Goal: Information Seeking & Learning: Understand process/instructions

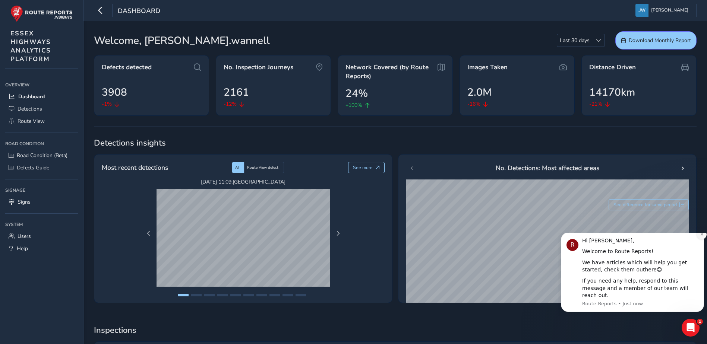
click at [702, 236] on icon "Dismiss notification" at bounding box center [701, 234] width 3 height 3
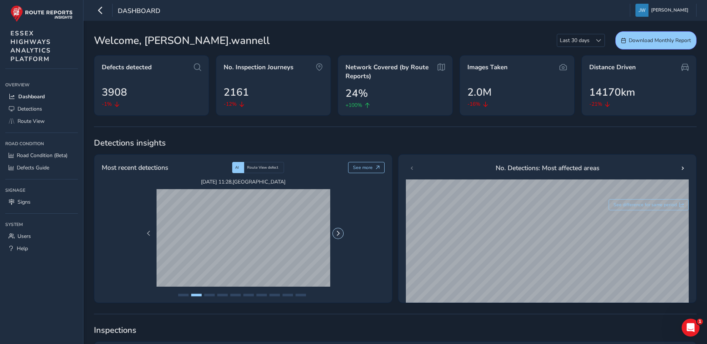
click at [338, 233] on span "Next Page" at bounding box center [337, 233] width 5 height 5
click at [31, 121] on span "Route View" at bounding box center [31, 121] width 27 height 7
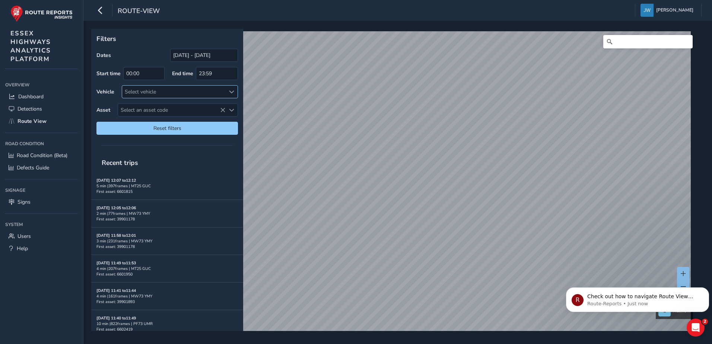
click at [175, 90] on div "Select vehicle" at bounding box center [173, 92] width 103 height 12
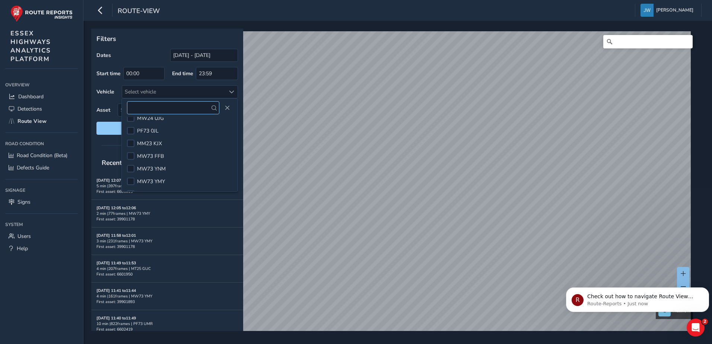
scroll to position [261, 0]
click at [228, 108] on span "Close" at bounding box center [227, 107] width 5 height 5
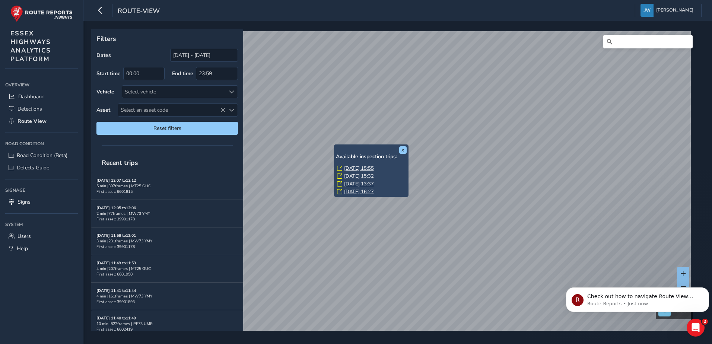
drag, startPoint x: 432, startPoint y: 260, endPoint x: 374, endPoint y: 188, distance: 92.8
click at [374, 188] on div "[DATE] 15:55 [DATE] 15:32 [DATE] 13:37 [DATE] 16:27" at bounding box center [371, 180] width 71 height 31
click at [372, 169] on link "[DATE] 15:55" at bounding box center [359, 168] width 30 height 7
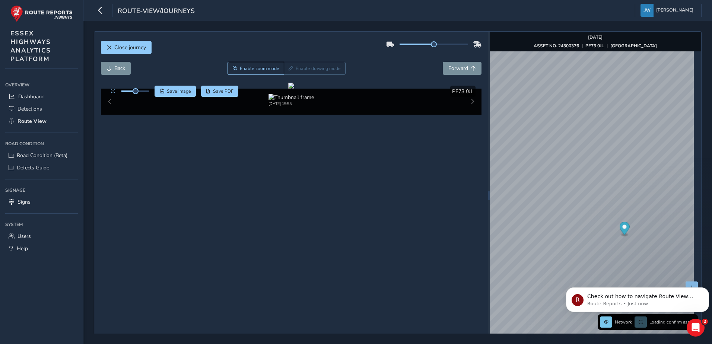
click at [470, 115] on div "[DATE] 15:55" at bounding box center [291, 102] width 381 height 26
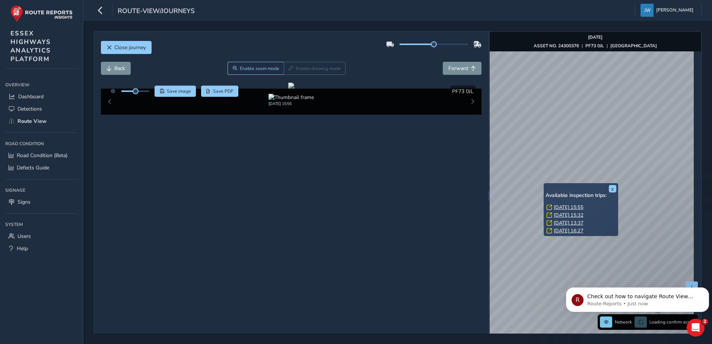
click at [564, 208] on link "[DATE] 15:55" at bounding box center [569, 207] width 30 height 7
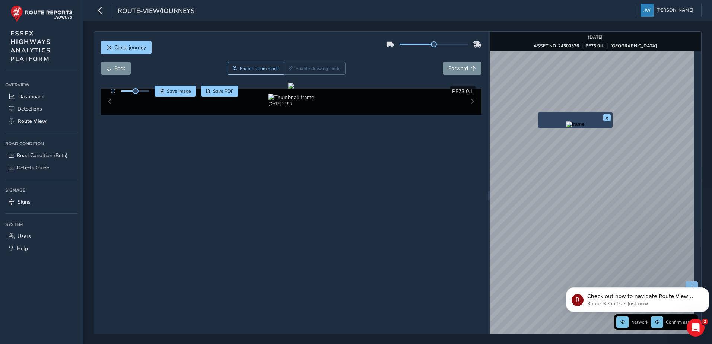
scroll to position [0, 4]
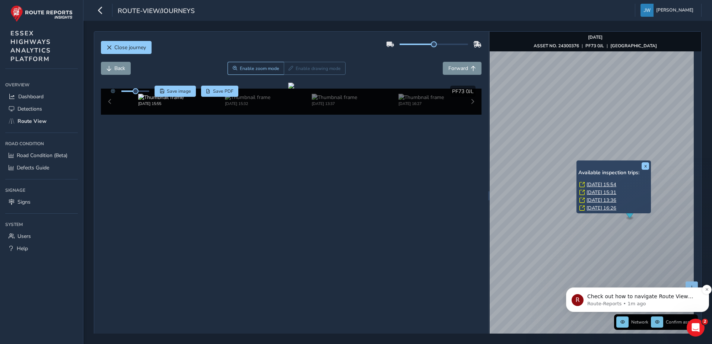
click at [646, 297] on p "Check out how to navigate Route View here!" at bounding box center [644, 296] width 113 height 7
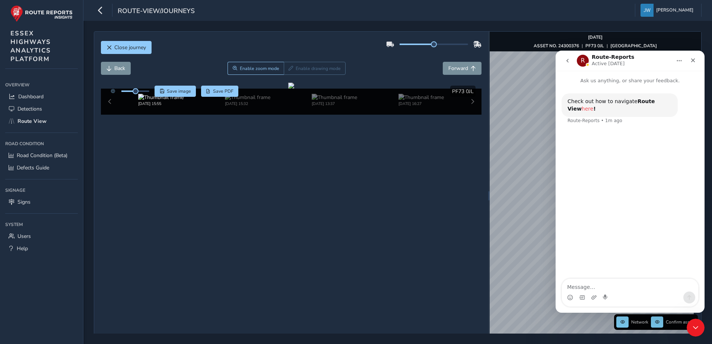
click at [594, 106] on link "here" at bounding box center [588, 109] width 12 height 6
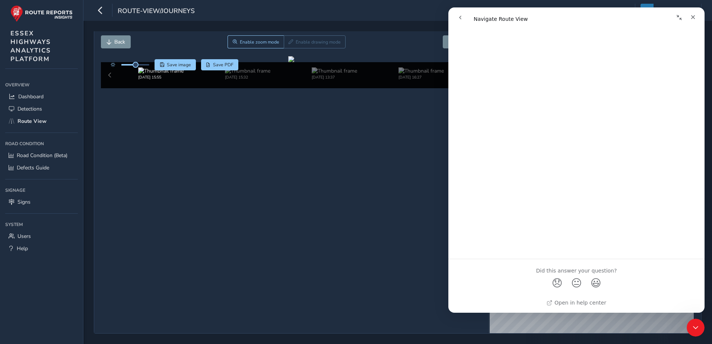
scroll to position [1029, 0]
click at [693, 18] on icon "Close" at bounding box center [693, 17] width 4 height 4
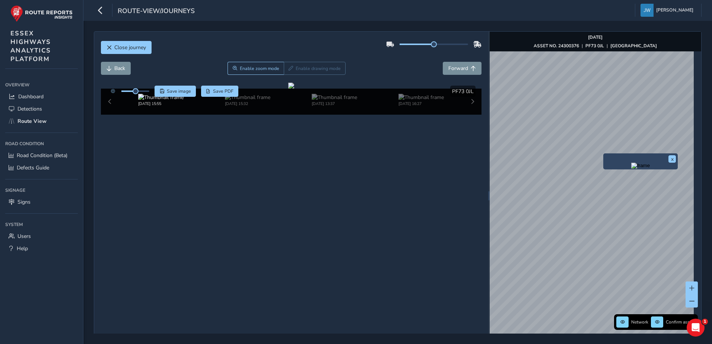
click at [605, 155] on div "x" at bounding box center [641, 161] width 75 height 16
click at [637, 169] on img "Preview frame" at bounding box center [641, 166] width 19 height 6
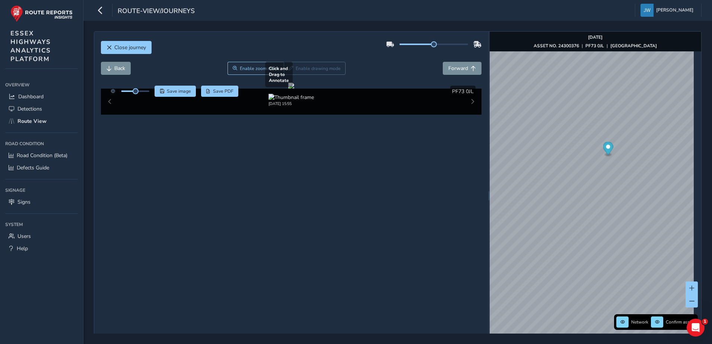
drag, startPoint x: 351, startPoint y: 190, endPoint x: 265, endPoint y: 180, distance: 86.7
click at [288, 89] on div at bounding box center [291, 86] width 6 height 6
drag, startPoint x: 368, startPoint y: 191, endPoint x: 257, endPoint y: 188, distance: 110.7
click at [288, 89] on div at bounding box center [291, 86] width 6 height 6
drag, startPoint x: 301, startPoint y: 213, endPoint x: 320, endPoint y: 192, distance: 29.5
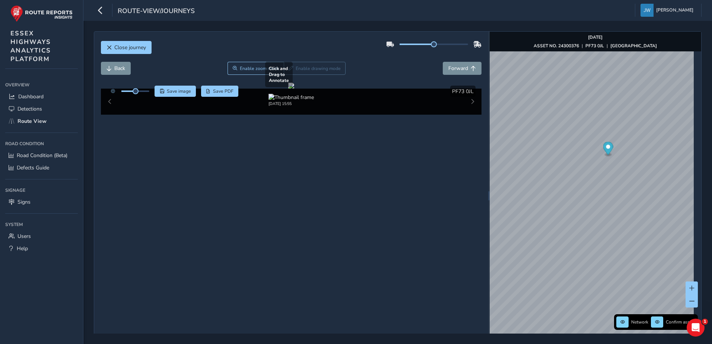
click at [294, 89] on div at bounding box center [291, 86] width 6 height 6
click at [288, 89] on div at bounding box center [291, 86] width 6 height 6
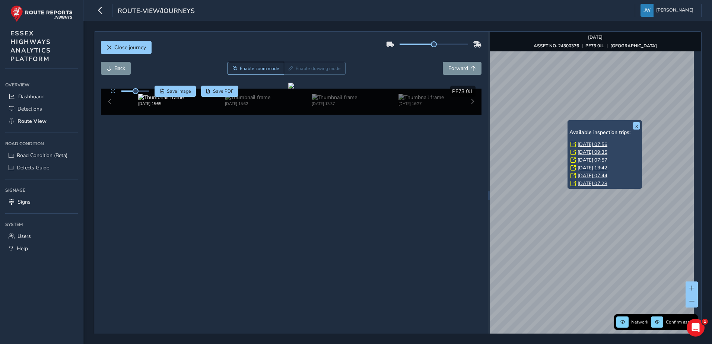
click at [569, 122] on div "x Available inspection trips: [GEOGRAPHIC_DATA][DATE] 07:56 [DATE] 09:35 [DATE]…" at bounding box center [605, 154] width 75 height 69
click at [593, 145] on link "[DATE] 07:56" at bounding box center [593, 144] width 30 height 7
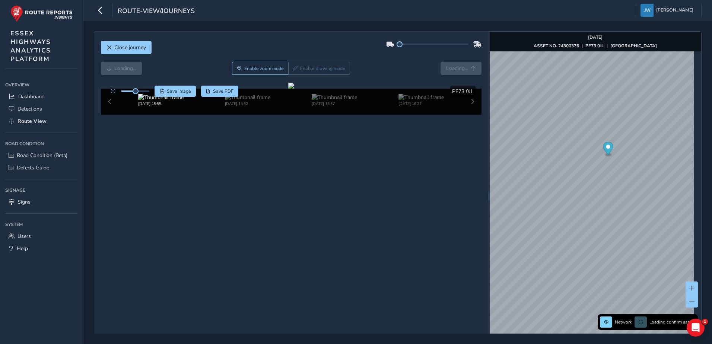
drag, startPoint x: 431, startPoint y: 46, endPoint x: 389, endPoint y: 45, distance: 42.9
click at [389, 45] on div at bounding box center [433, 44] width 95 height 12
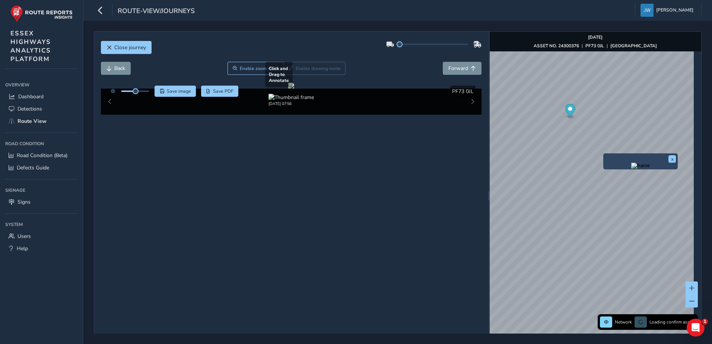
click at [288, 89] on div at bounding box center [291, 86] width 6 height 6
drag, startPoint x: 374, startPoint y: 198, endPoint x: 257, endPoint y: 193, distance: 117.1
click at [288, 89] on div at bounding box center [291, 86] width 6 height 6
drag, startPoint x: 358, startPoint y: 206, endPoint x: 425, endPoint y: 224, distance: 69.6
click at [294, 89] on div at bounding box center [291, 86] width 6 height 6
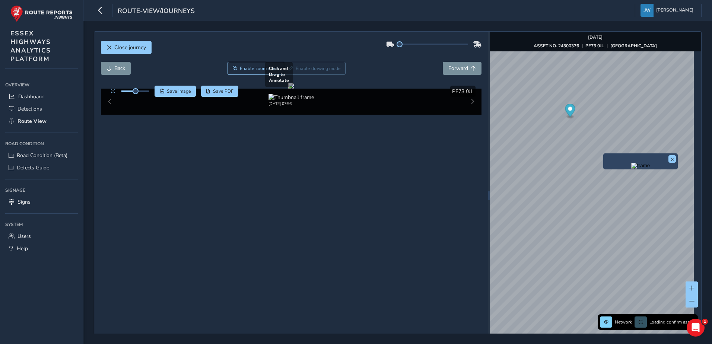
drag, startPoint x: 435, startPoint y: 219, endPoint x: 293, endPoint y: 250, distance: 145.8
click at [294, 89] on div at bounding box center [291, 86] width 6 height 6
click at [468, 115] on div "[DATE] 07:56" at bounding box center [291, 102] width 381 height 26
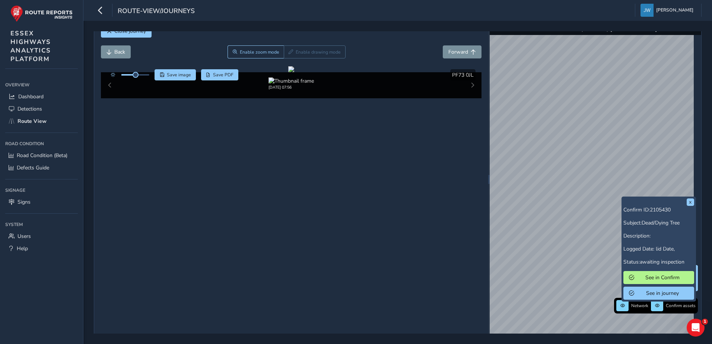
scroll to position [26, 0]
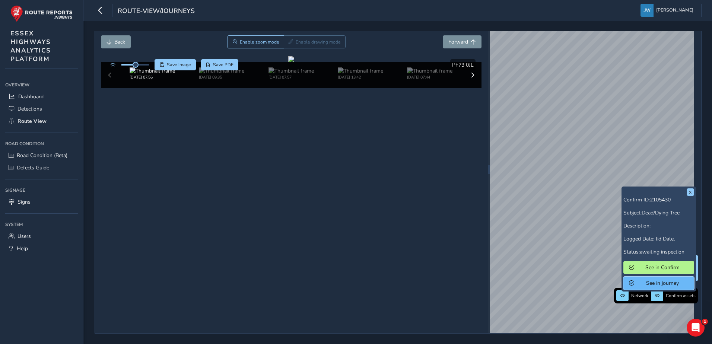
click at [654, 286] on span "See in journey" at bounding box center [663, 283] width 52 height 7
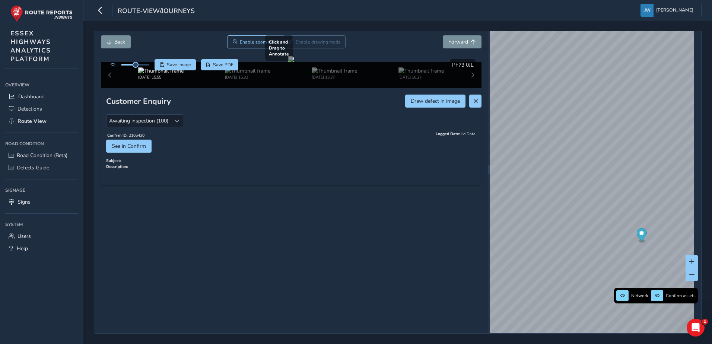
drag, startPoint x: 399, startPoint y: 173, endPoint x: 320, endPoint y: 164, distance: 79.1
click at [294, 62] on div at bounding box center [291, 59] width 6 height 6
click at [247, 75] on img at bounding box center [247, 70] width 45 height 7
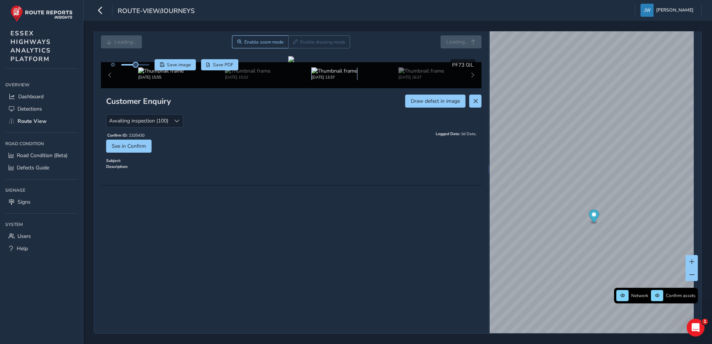
click at [332, 75] on img at bounding box center [334, 70] width 45 height 7
click at [414, 75] on img at bounding box center [421, 70] width 45 height 7
click at [471, 88] on div "[DATE] 15:55 [DATE] 15:32 [DATE] 13:37 [DATE] 16:27" at bounding box center [291, 75] width 381 height 26
click at [468, 88] on div "[DATE] 15:55 [DATE] 15:32 [DATE] 13:37 [DATE] 16:27" at bounding box center [291, 75] width 381 height 26
click at [408, 75] on img at bounding box center [421, 70] width 45 height 7
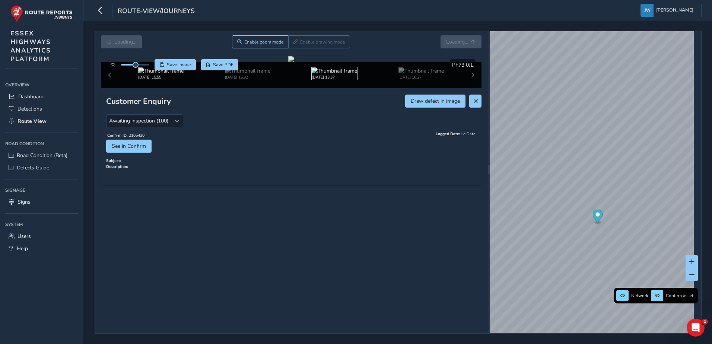
click at [316, 75] on img at bounding box center [334, 70] width 45 height 7
click at [238, 75] on img at bounding box center [247, 70] width 45 height 7
click at [174, 75] on img at bounding box center [160, 70] width 45 height 7
click at [624, 295] on div "Network Confirm assets [DATE] ASSET NO. 24300376 | PF73 0JL | [GEOGRAPHIC_DATA]" at bounding box center [596, 169] width 212 height 328
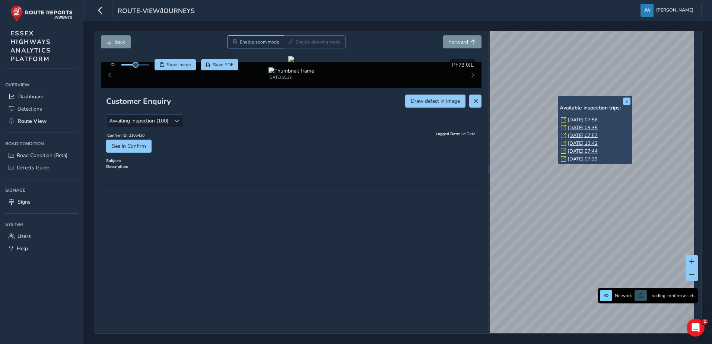
click at [575, 117] on link "[DATE] 07:56" at bounding box center [583, 120] width 30 height 7
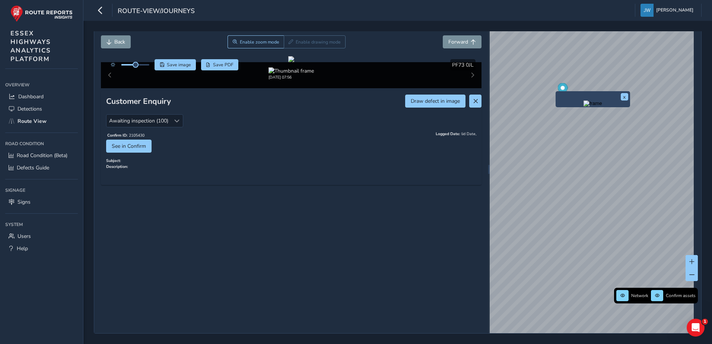
click at [584, 107] on img "Preview frame" at bounding box center [593, 104] width 19 height 6
drag, startPoint x: 409, startPoint y: 176, endPoint x: 338, endPoint y: 172, distance: 71.6
click at [294, 62] on div at bounding box center [291, 59] width 6 height 6
click at [570, 82] on img "Preview frame" at bounding box center [579, 85] width 19 height 6
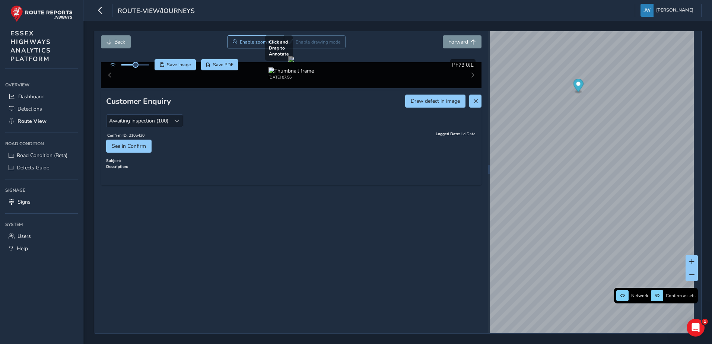
drag, startPoint x: 392, startPoint y: 169, endPoint x: 336, endPoint y: 162, distance: 55.9
click at [294, 62] on div at bounding box center [291, 59] width 6 height 6
click at [582, 101] on div "x" at bounding box center [619, 109] width 75 height 16
click at [584, 103] on div "x" at bounding box center [618, 109] width 71 height 12
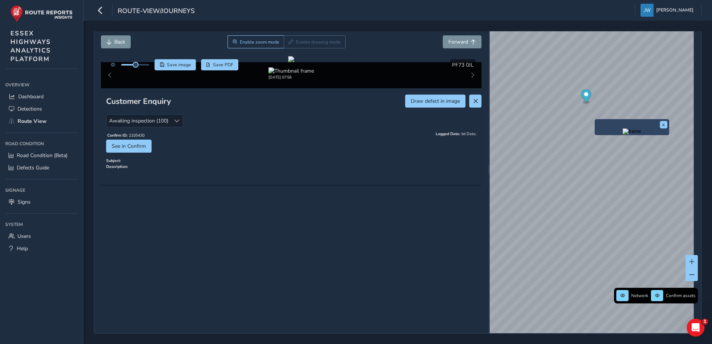
click at [623, 130] on img "Preview frame" at bounding box center [632, 132] width 19 height 6
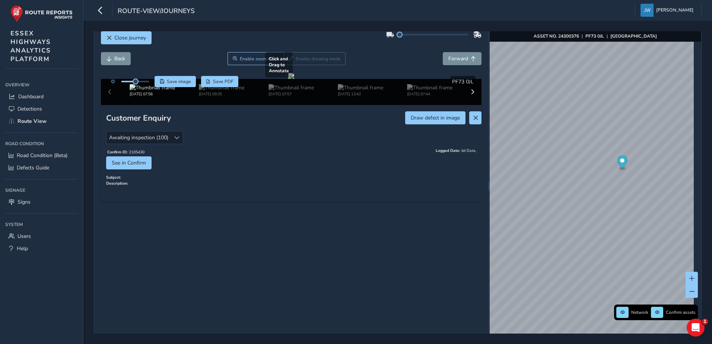
scroll to position [37, 0]
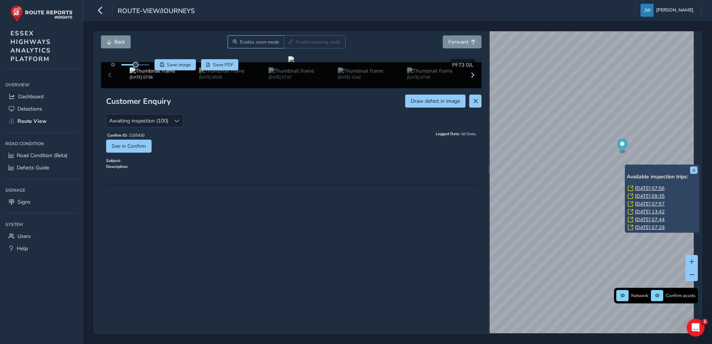
click at [652, 185] on link "[DATE] 07:56" at bounding box center [650, 188] width 30 height 7
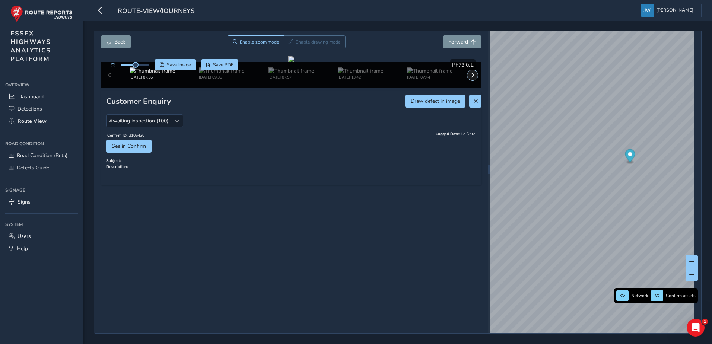
click at [470, 78] on span at bounding box center [472, 75] width 5 height 5
click at [468, 80] on button at bounding box center [473, 75] width 10 height 10
click at [133, 75] on img at bounding box center [152, 70] width 45 height 7
click at [233, 75] on img at bounding box center [221, 70] width 45 height 7
click at [304, 75] on img at bounding box center [291, 70] width 45 height 7
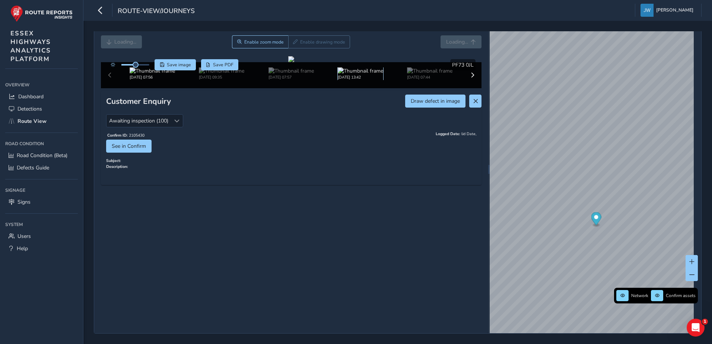
click at [372, 75] on img at bounding box center [360, 70] width 45 height 7
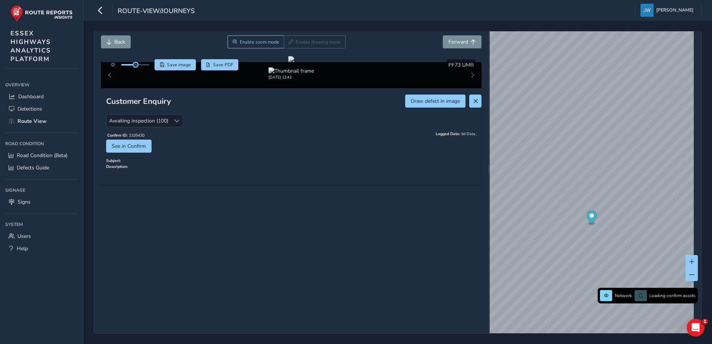
scroll to position [105, 0]
click at [136, 153] on button "See in Confirm" at bounding box center [128, 146] width 45 height 13
drag, startPoint x: 358, startPoint y: 88, endPoint x: 356, endPoint y: 146, distance: 58.5
click at [294, 62] on div at bounding box center [291, 59] width 6 height 6
click at [107, 88] on div "[DATE] 13:42" at bounding box center [291, 75] width 381 height 26
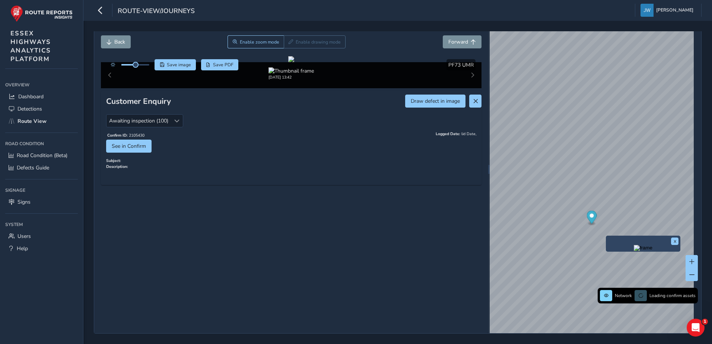
click at [607, 236] on div "x" at bounding box center [643, 244] width 75 height 16
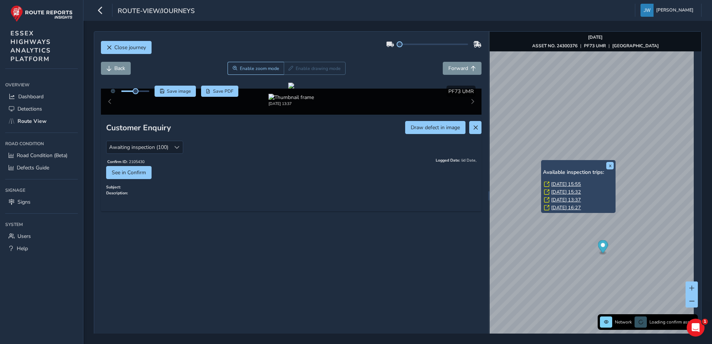
click at [567, 182] on link "[DATE] 15:55" at bounding box center [566, 184] width 30 height 7
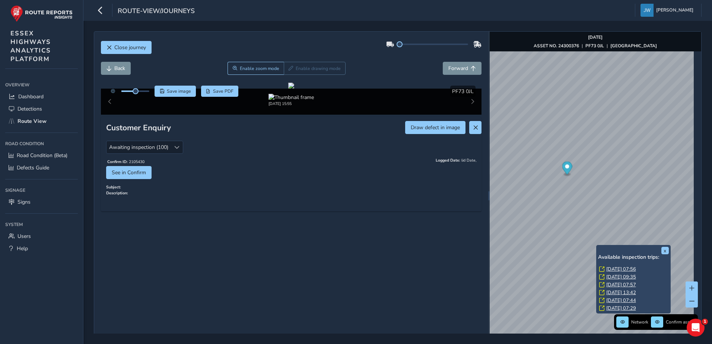
click at [613, 268] on link "[DATE] 07:56" at bounding box center [622, 269] width 30 height 7
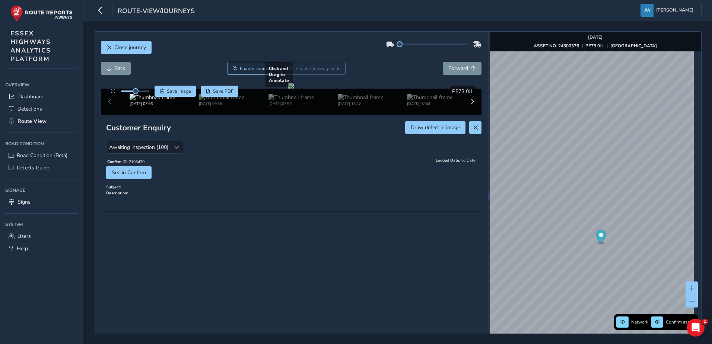
drag, startPoint x: 246, startPoint y: 185, endPoint x: 338, endPoint y: 216, distance: 96.4
click at [294, 89] on div at bounding box center [291, 86] width 6 height 6
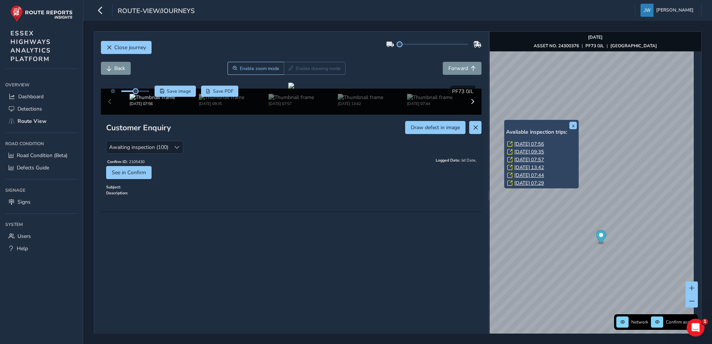
click at [524, 145] on link "[DATE] 07:56" at bounding box center [530, 144] width 30 height 7
click at [528, 142] on link "[DATE] 07:56" at bounding box center [530, 144] width 30 height 7
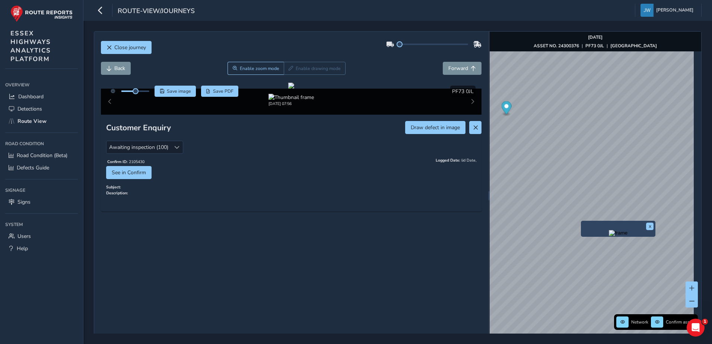
click at [609, 236] on img "Preview frame" at bounding box center [618, 233] width 19 height 6
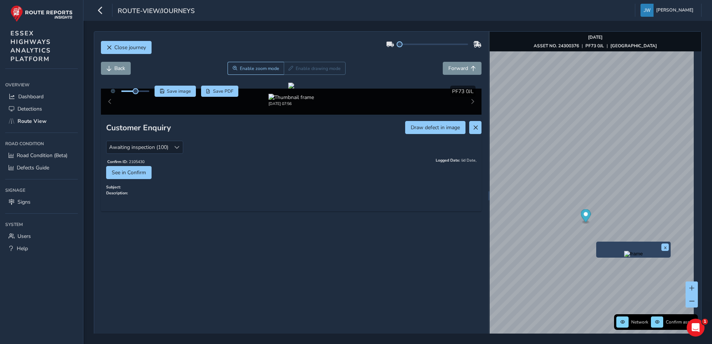
click at [624, 257] on img "Preview frame" at bounding box center [633, 254] width 19 height 6
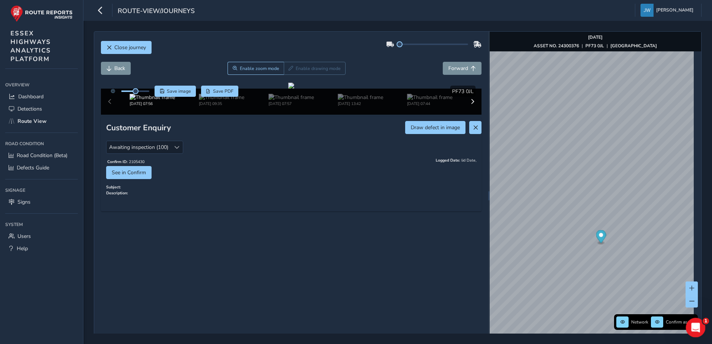
click at [696, 327] on icon "Open Intercom Messenger" at bounding box center [695, 327] width 12 height 12
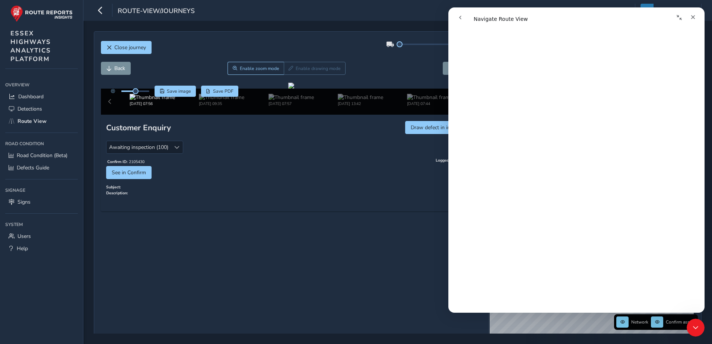
scroll to position [955, 0]
click at [696, 13] on div "Close" at bounding box center [693, 16] width 13 height 13
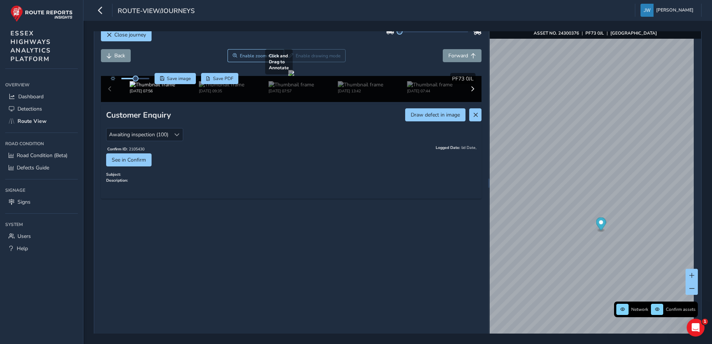
scroll to position [0, 0]
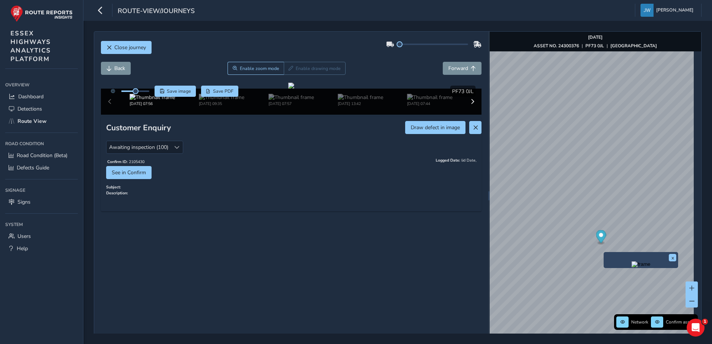
click at [640, 268] on img "Preview frame" at bounding box center [641, 265] width 19 height 6
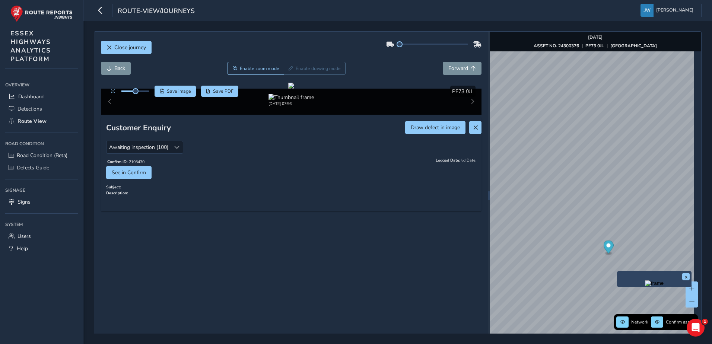
click at [645, 287] on img "Preview frame" at bounding box center [654, 284] width 19 height 6
click at [626, 283] on div "x" at bounding box center [662, 290] width 75 height 16
click at [653, 295] on img "Preview frame" at bounding box center [662, 294] width 19 height 6
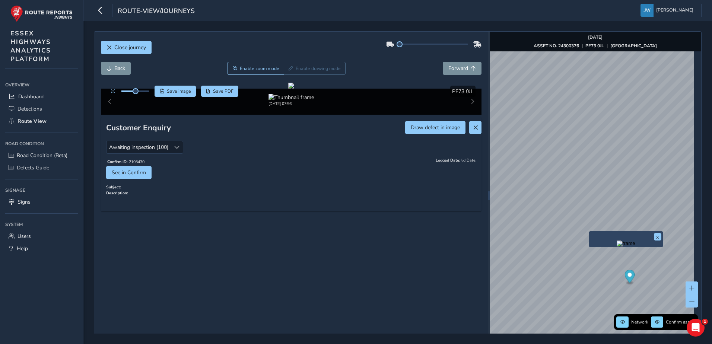
click at [617, 247] on img "Preview frame" at bounding box center [626, 244] width 19 height 6
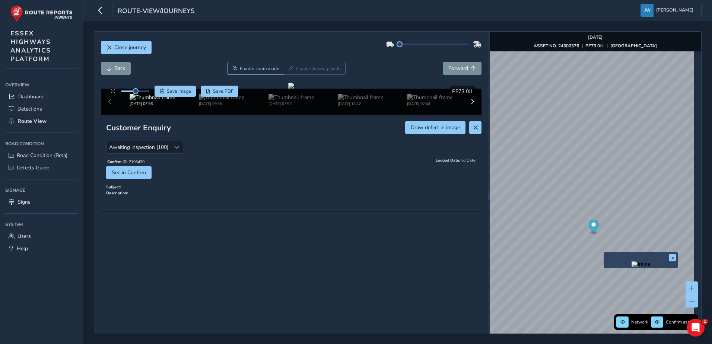
click at [632, 268] on img "Preview frame" at bounding box center [641, 265] width 19 height 6
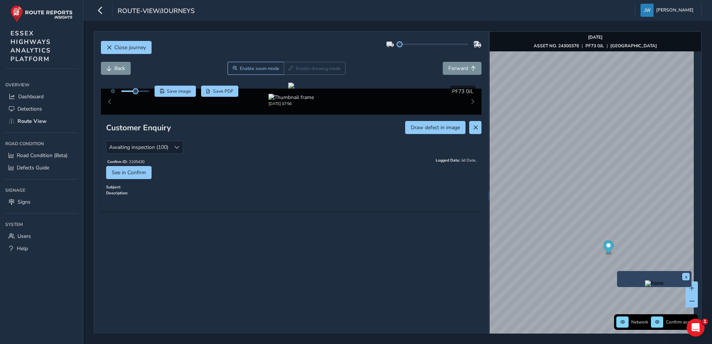
click at [645, 287] on img "Preview frame" at bounding box center [654, 284] width 19 height 6
click at [653, 297] on img "Preview frame" at bounding box center [662, 294] width 19 height 6
click at [686, 297] on button at bounding box center [692, 301] width 12 height 13
click at [615, 273] on div "x" at bounding box center [651, 281] width 75 height 16
click at [642, 288] on img "Preview frame" at bounding box center [651, 285] width 19 height 6
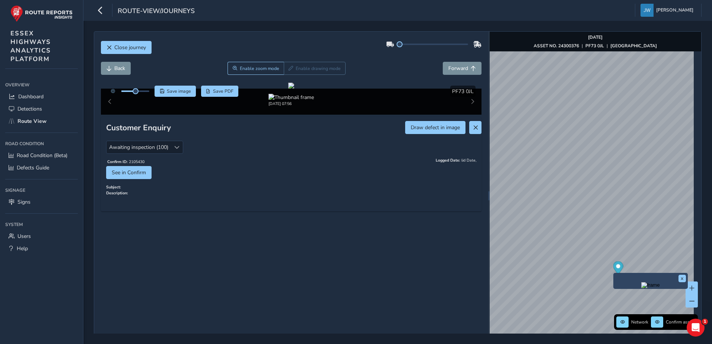
click at [646, 288] on img "Preview frame" at bounding box center [651, 285] width 19 height 6
click at [629, 271] on img "Preview frame" at bounding box center [638, 268] width 19 height 6
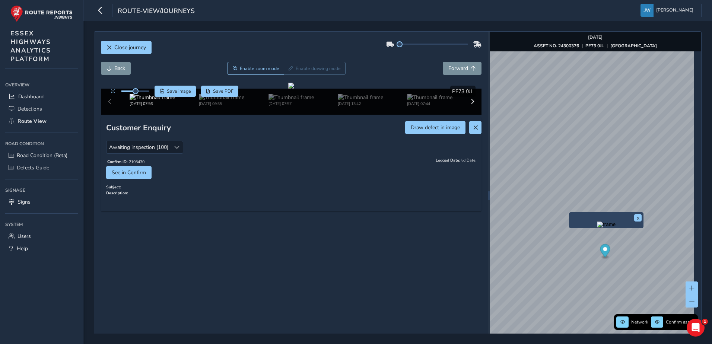
click at [569, 213] on div "x" at bounding box center [606, 220] width 75 height 16
click at [597, 226] on img "Preview frame" at bounding box center [606, 225] width 19 height 6
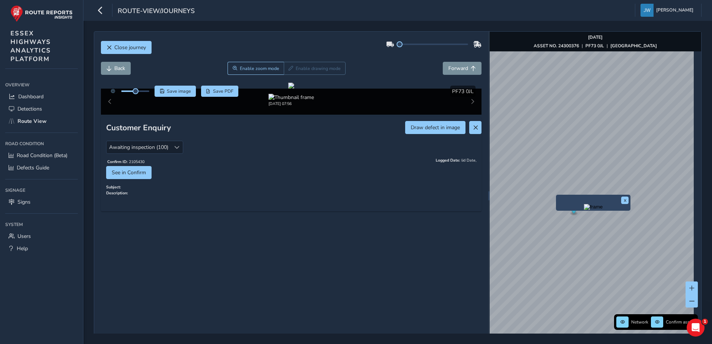
click at [584, 210] on img "Preview frame" at bounding box center [593, 207] width 19 height 6
